Goal: Transaction & Acquisition: Purchase product/service

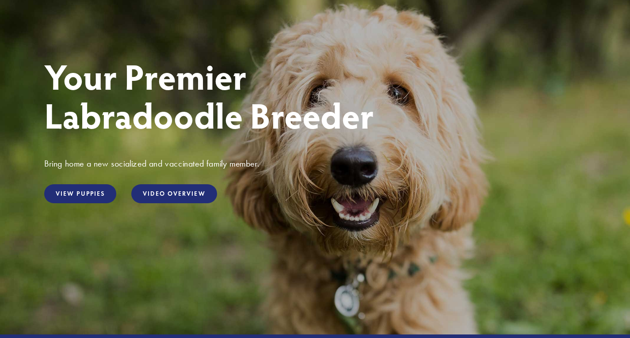
scroll to position [85, 0]
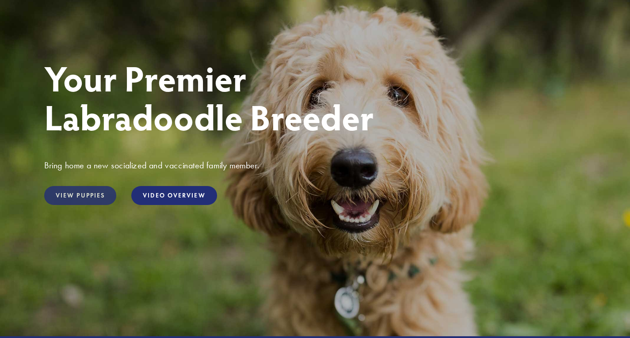
click at [74, 190] on link "View Puppies" at bounding box center [80, 195] width 72 height 19
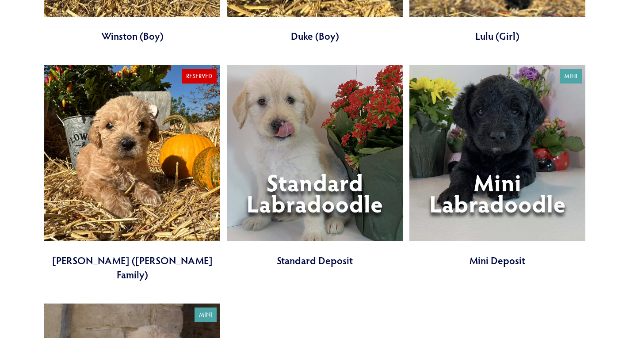
scroll to position [2565, 0]
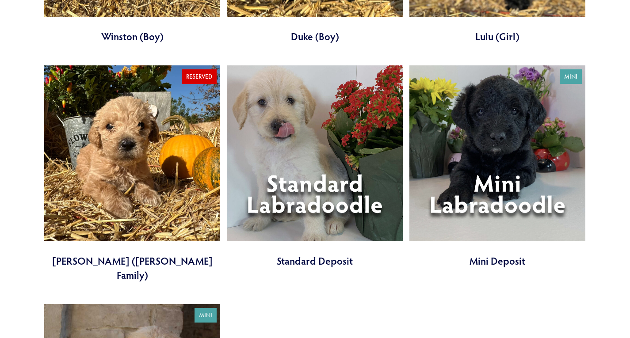
click at [326, 156] on link at bounding box center [315, 166] width 176 height 202
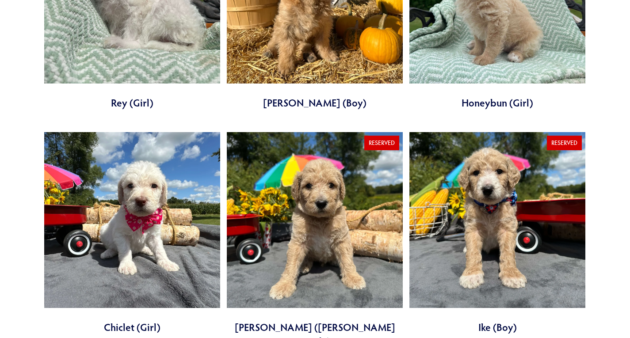
scroll to position [626, 0]
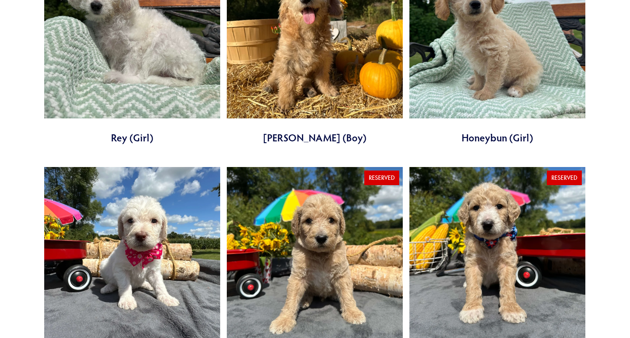
click at [400, 306] on link at bounding box center [315, 275] width 176 height 217
click at [399, 307] on link at bounding box center [315, 275] width 176 height 217
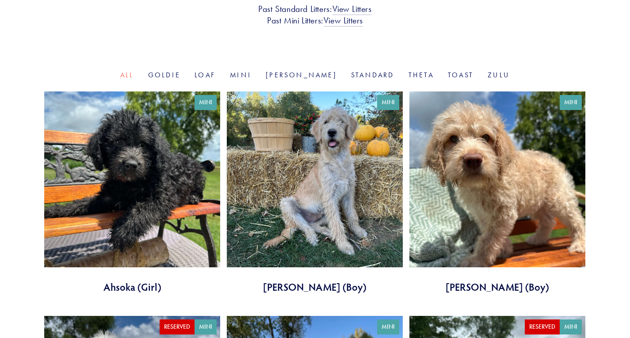
scroll to position [260, 0]
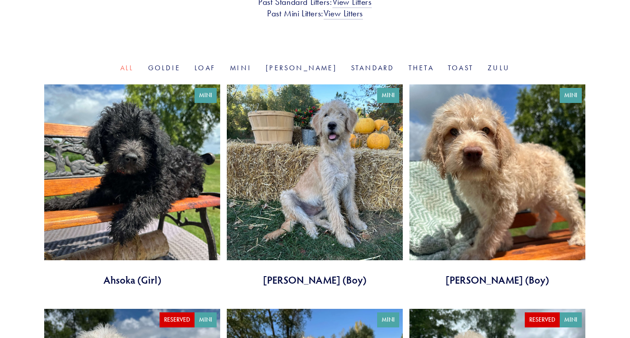
click at [321, 211] on link at bounding box center [315, 185] width 176 height 202
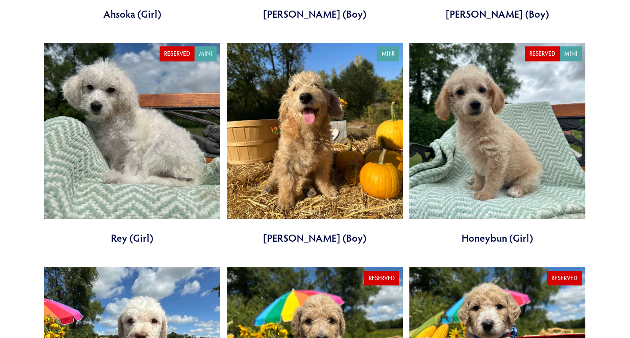
scroll to position [525, 0]
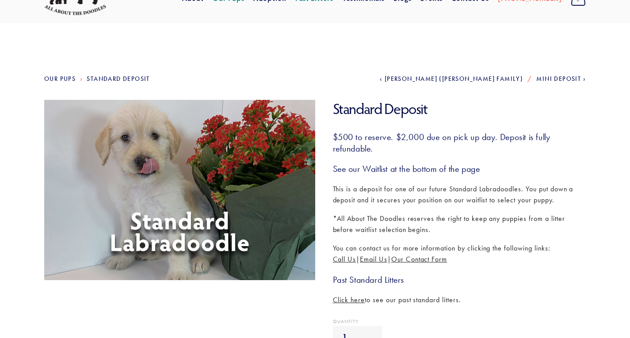
scroll to position [46, 0]
